Goal: Task Accomplishment & Management: Use online tool/utility

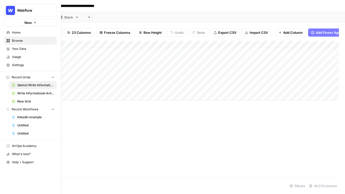
click at [16, 35] on span "Home" at bounding box center [33, 32] width 42 height 5
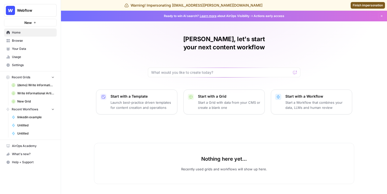
click at [29, 39] on span "Browse" at bounding box center [33, 40] width 42 height 5
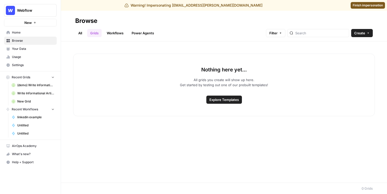
click at [96, 34] on link "Grids" at bounding box center [94, 33] width 14 height 8
click at [265, 8] on link "Finish impersonation" at bounding box center [368, 5] width 34 height 7
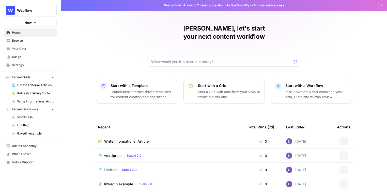
click at [20, 40] on span "Browse" at bounding box center [33, 40] width 42 height 5
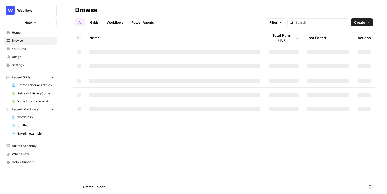
click at [91, 24] on link "Grids" at bounding box center [94, 22] width 14 height 8
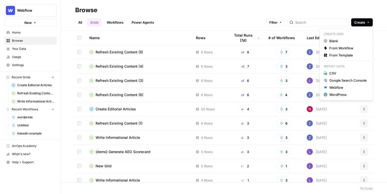
click at [359, 25] on span "Create" at bounding box center [359, 22] width 11 height 5
click at [347, 57] on span "From Template" at bounding box center [347, 55] width 37 height 5
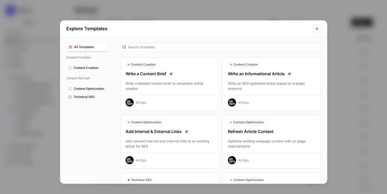
click at [275, 88] on div "Write an SEO-optimized article based on a target keyword" at bounding box center [272, 86] width 98 height 10
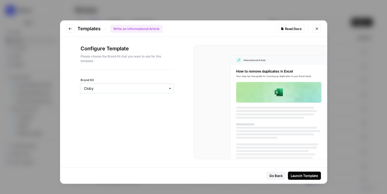
click at [145, 88] on input "Brand Kit" at bounding box center [127, 88] width 86 height 5
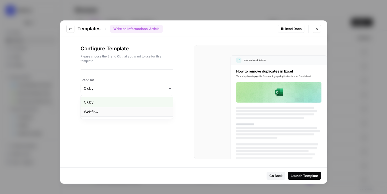
click at [136, 109] on div "Webflow" at bounding box center [127, 112] width 92 height 10
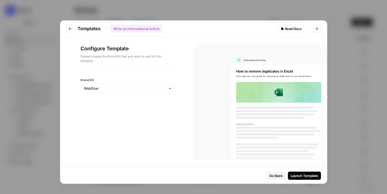
click at [295, 177] on div "Launch Template" at bounding box center [304, 175] width 27 height 5
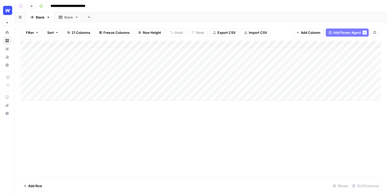
click at [169, 45] on div "Add Column" at bounding box center [201, 71] width 360 height 60
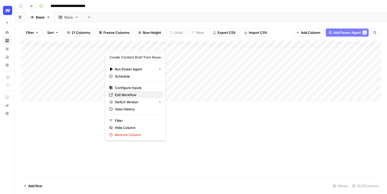
click at [126, 94] on span "Edit Workflow" at bounding box center [137, 94] width 44 height 5
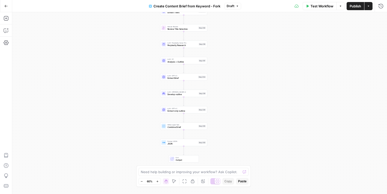
click at [369, 7] on icon "button" at bounding box center [368, 6] width 3 height 3
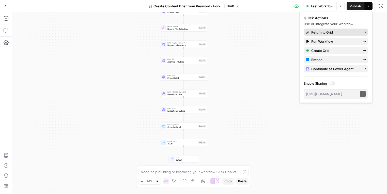
click at [311, 30] on span "Return to Grid" at bounding box center [335, 32] width 48 height 5
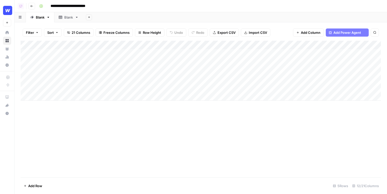
click at [195, 53] on div "Add Column" at bounding box center [201, 71] width 360 height 60
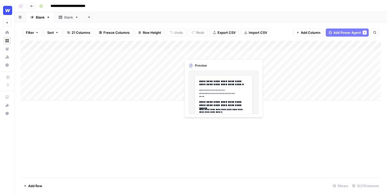
click at [195, 53] on div "Add Column" at bounding box center [201, 71] width 360 height 60
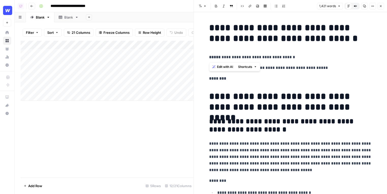
drag, startPoint x: 208, startPoint y: 58, endPoint x: 316, endPoint y: 58, distance: 107.7
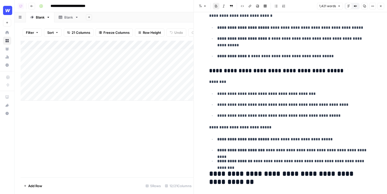
scroll to position [541, 0]
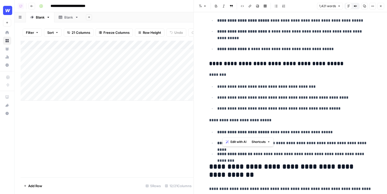
drag, startPoint x: 304, startPoint y: 133, endPoint x: 220, endPoint y: 85, distance: 97.0
click at [246, 111] on p "**********" at bounding box center [294, 108] width 154 height 7
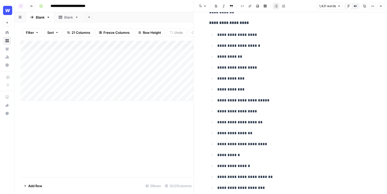
scroll to position [2586, 0]
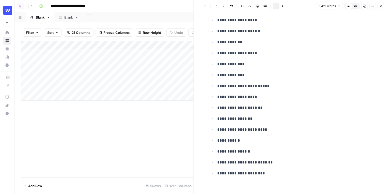
click at [380, 5] on icon "button" at bounding box center [380, 6] width 3 height 3
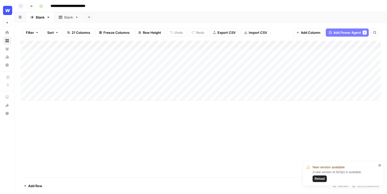
click at [94, 19] on div "Add Sheet" at bounding box center [235, 17] width 304 height 10
click at [89, 19] on button "Add Sheet" at bounding box center [89, 17] width 6 height 6
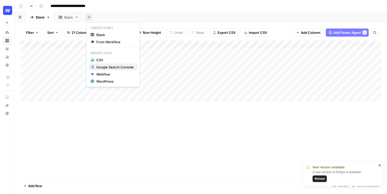
click at [105, 66] on div "Google Search Console" at bounding box center [114, 67] width 37 height 5
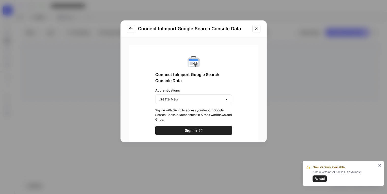
click at [257, 30] on icon "Close modal" at bounding box center [256, 29] width 4 height 4
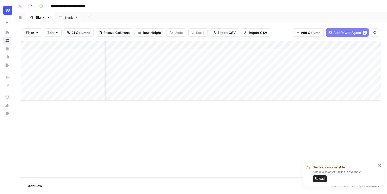
scroll to position [0, 317]
click at [359, 44] on button "Add Column" at bounding box center [367, 45] width 26 height 7
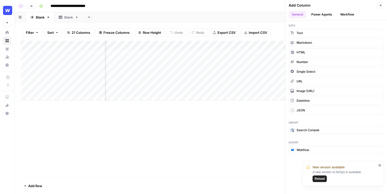
scroll to position [0, 391]
click at [314, 148] on button "Webflow" at bounding box center [336, 150] width 95 height 8
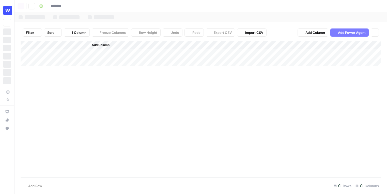
type input "**********"
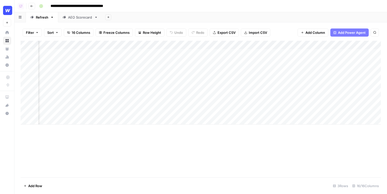
scroll to position [0, 235]
click at [227, 53] on div "Add Column" at bounding box center [201, 83] width 360 height 84
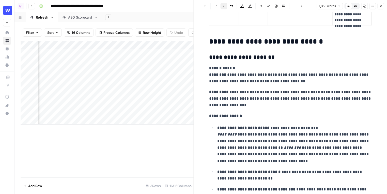
scroll to position [804, 0]
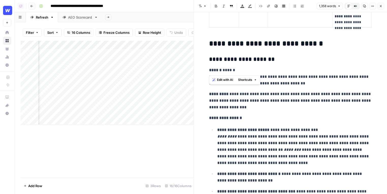
drag, startPoint x: 208, startPoint y: 69, endPoint x: 245, endPoint y: 69, distance: 37.1
click at [245, 69] on div "**********" at bounding box center [290, 151] width 169 height 1870
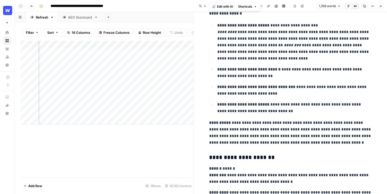
scroll to position [911, 0]
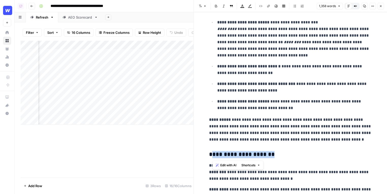
drag, startPoint x: 212, startPoint y: 152, endPoint x: 275, endPoint y: 152, distance: 62.5
click at [275, 152] on h3 "**********" at bounding box center [290, 154] width 163 height 7
click at [291, 182] on div "**********" at bounding box center [290, 44] width 169 height 1870
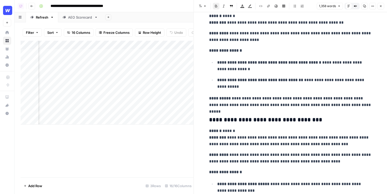
scroll to position [1199, 0]
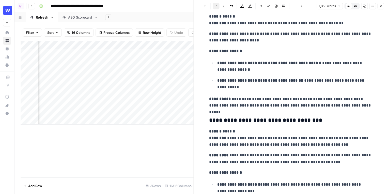
click at [86, 18] on div "AEO Scorecard" at bounding box center [80, 17] width 24 height 5
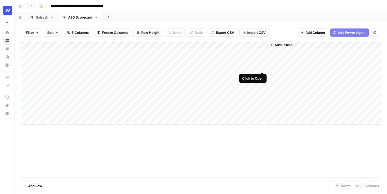
click at [263, 54] on div "Add Column" at bounding box center [201, 83] width 360 height 84
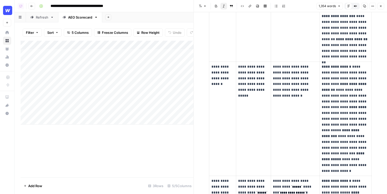
scroll to position [0, 42]
click at [174, 53] on div "Add Column" at bounding box center [107, 83] width 173 height 84
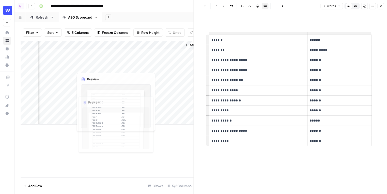
scroll to position [0, 77]
click at [186, 53] on div "Add Column" at bounding box center [107, 83] width 173 height 84
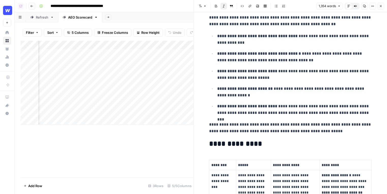
scroll to position [0, 102]
click at [174, 47] on span "Add Column" at bounding box center [182, 45] width 18 height 5
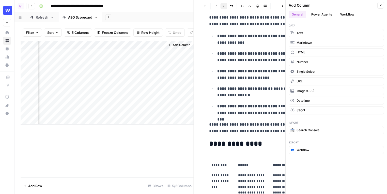
click at [319, 14] on button "Power Agents" at bounding box center [321, 15] width 27 height 8
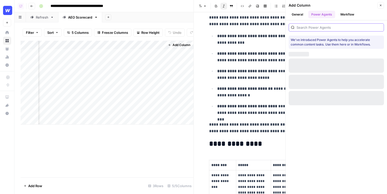
click at [312, 25] on input "search" at bounding box center [339, 27] width 85 height 5
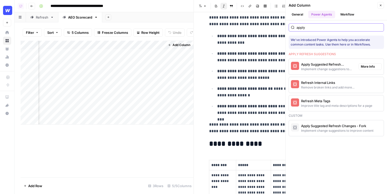
type input "apply"
click at [299, 66] on button "Apply Suggested Refresh Changes Implement change suggestions to improve content" at bounding box center [323, 67] width 68 height 16
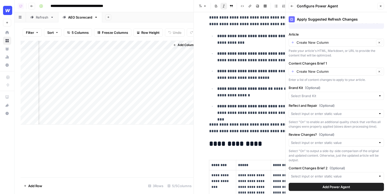
scroll to position [0, 99]
click at [328, 71] on input "Content Changes Brief 1" at bounding box center [336, 71] width 78 height 5
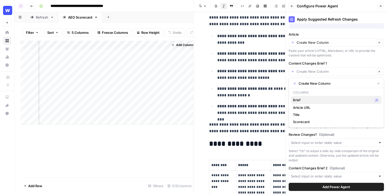
click at [311, 99] on span "Brief" at bounding box center [332, 99] width 79 height 5
type input "Brief"
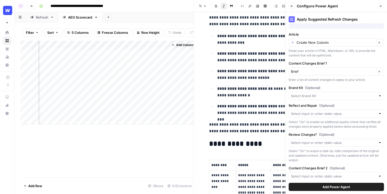
click at [329, 185] on span "Add Power Agent" at bounding box center [336, 186] width 28 height 5
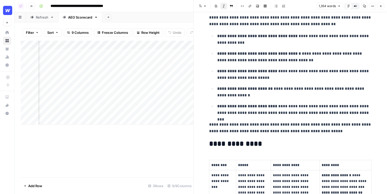
scroll to position [0, 266]
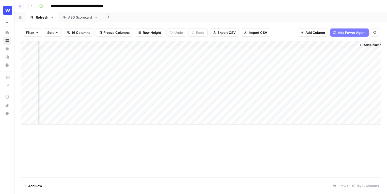
scroll to position [0, 588]
click at [246, 54] on div "Add Column" at bounding box center [201, 83] width 360 height 84
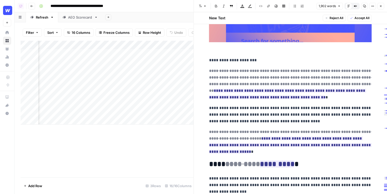
scroll to position [78, 0]
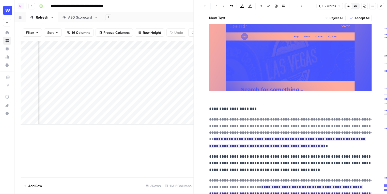
click at [383, 4] on button "Close" at bounding box center [380, 6] width 7 height 7
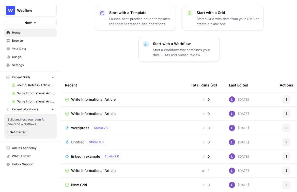
scroll to position [72, 0]
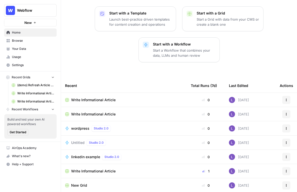
click at [85, 154] on span "linkedin example" at bounding box center [85, 156] width 29 height 5
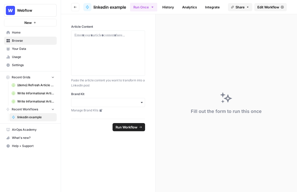
click at [276, 8] on span "Edit Workflow" at bounding box center [268, 7] width 22 height 5
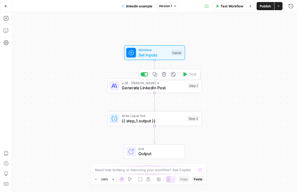
click at [139, 86] on span "Generate LinkedIn Post" at bounding box center [154, 88] width 64 height 6
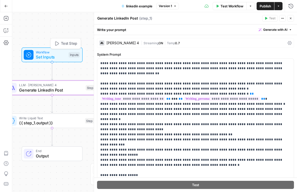
click at [53, 57] on span "Set Inputs" at bounding box center [51, 57] width 30 height 6
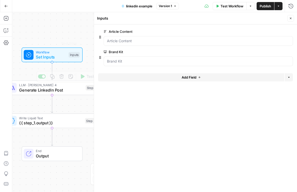
click at [8, 6] on button "Go Back" at bounding box center [6, 6] width 9 height 9
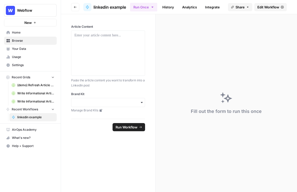
click at [74, 7] on icon "button" at bounding box center [75, 7] width 3 height 3
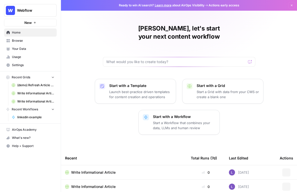
scroll to position [73, 0]
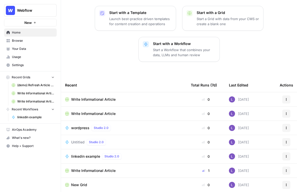
click at [76, 140] on span "Untitled" at bounding box center [77, 142] width 13 height 5
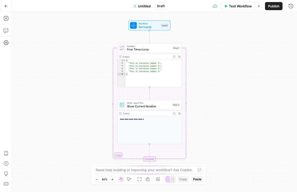
click at [145, 27] on span "Set Inputs" at bounding box center [148, 27] width 21 height 4
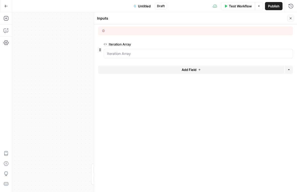
click at [173, 49] on div at bounding box center [198, 54] width 189 height 10
click at [174, 55] on Array "Iteration Array" at bounding box center [198, 53] width 183 height 5
click at [274, 43] on span "edit field" at bounding box center [273, 44] width 11 height 4
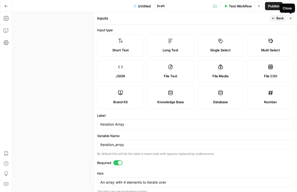
drag, startPoint x: 291, startPoint y: 17, endPoint x: 118, endPoint y: 76, distance: 182.9
click at [117, 76] on div "Inputs Back Close Input type Short Text Long Text Single Select Multi Select JS…" at bounding box center [195, 102] width 203 height 180
click at [276, 19] on span "Back" at bounding box center [279, 18] width 7 height 5
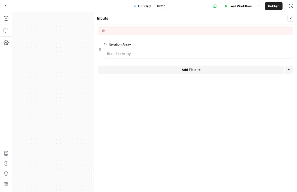
click at [295, 23] on header "Inputs Close" at bounding box center [195, 18] width 203 height 12
click at [292, 20] on button "Close" at bounding box center [290, 18] width 7 height 7
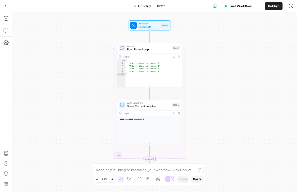
click at [139, 47] on span "Iteration" at bounding box center [149, 45] width 44 height 3
